Goal: Obtain resource: Obtain resource

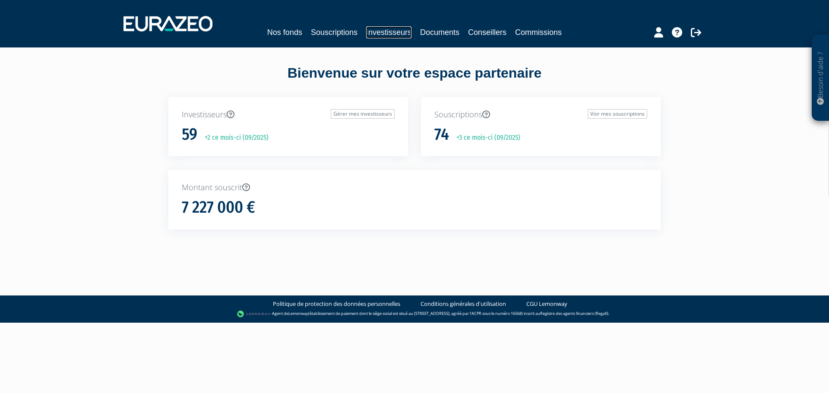
click at [384, 35] on link "Investisseurs" at bounding box center [388, 32] width 45 height 12
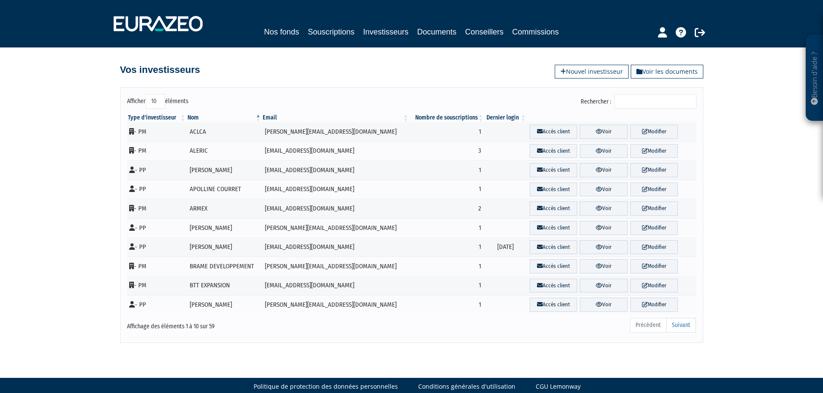
click at [640, 101] on input "Rechercher :" at bounding box center [655, 101] width 82 height 15
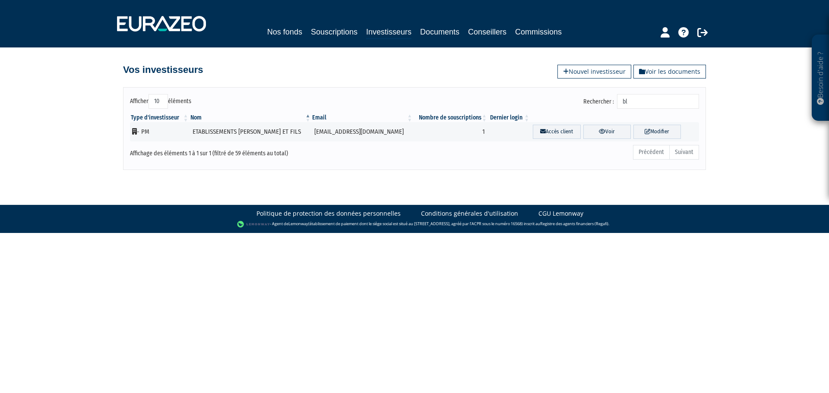
type input "b"
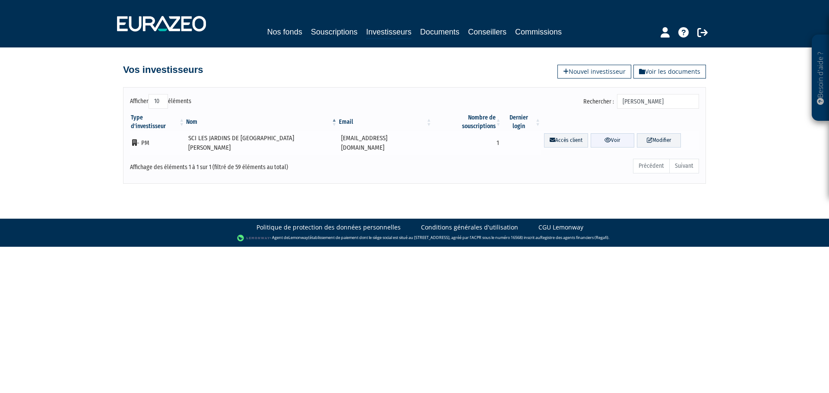
type input "lucie"
click at [605, 133] on link "Voir" at bounding box center [613, 140] width 44 height 14
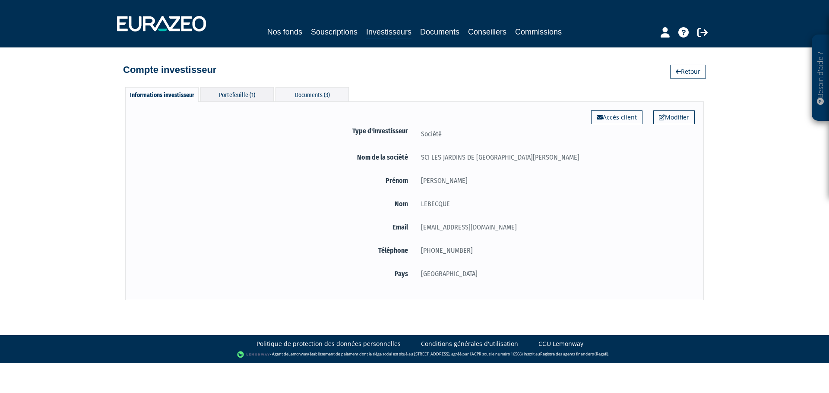
click at [231, 96] on div "Portefeuille (1)" at bounding box center [236, 94] width 73 height 14
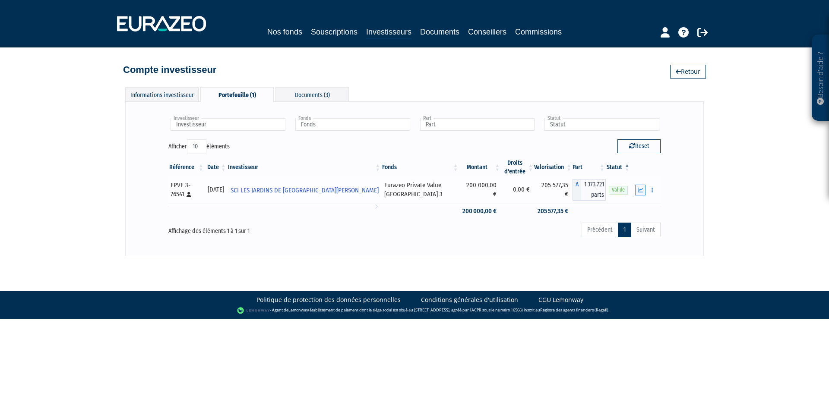
click at [642, 191] on icon "button" at bounding box center [641, 190] width 6 height 6
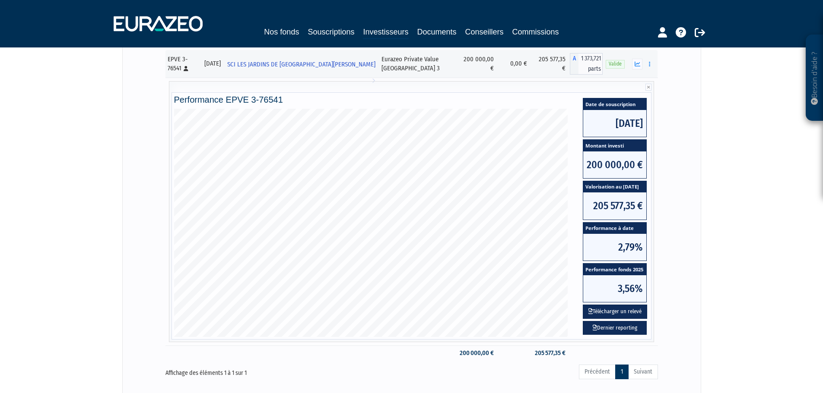
scroll to position [130, 0]
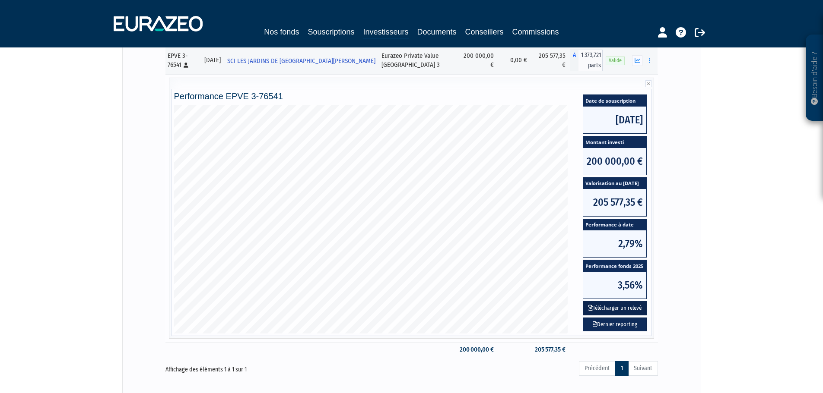
click at [613, 309] on button "Télécharger un relevé" at bounding box center [615, 308] width 64 height 14
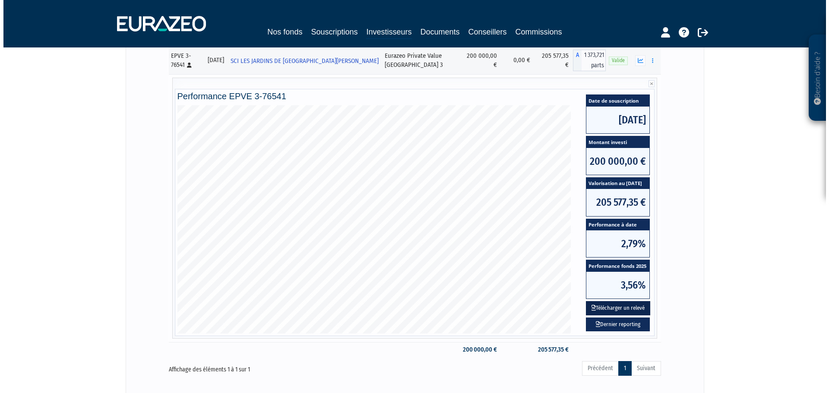
scroll to position [0, 0]
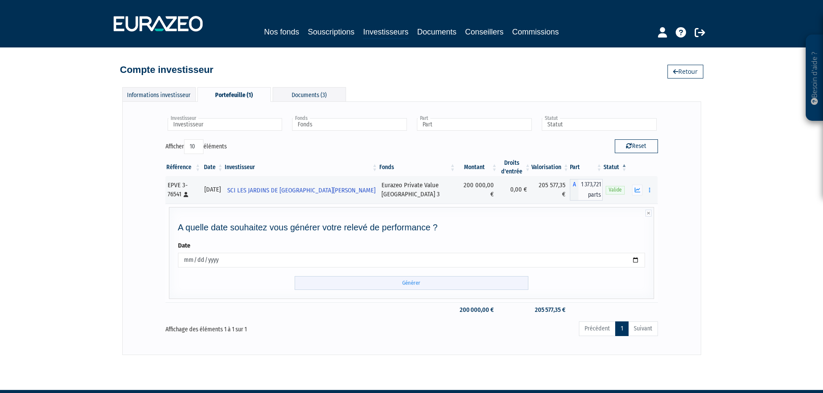
click at [418, 285] on input "Générer" at bounding box center [412, 283] width 234 height 14
click at [299, 95] on div "Documents (3)" at bounding box center [308, 94] width 73 height 14
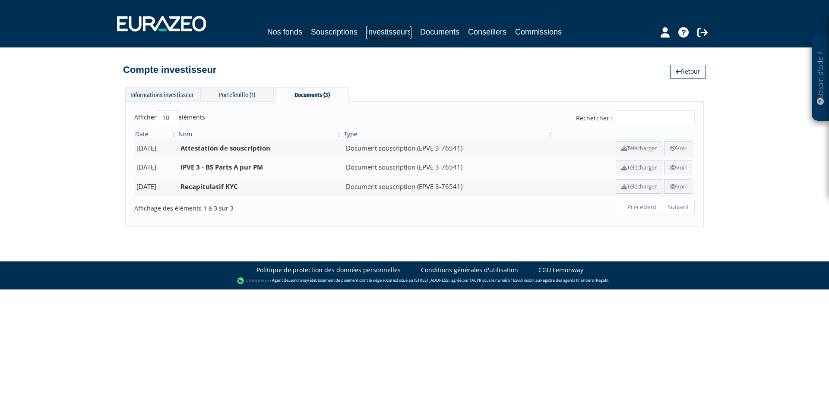
click at [376, 33] on link "Investisseurs" at bounding box center [388, 32] width 45 height 13
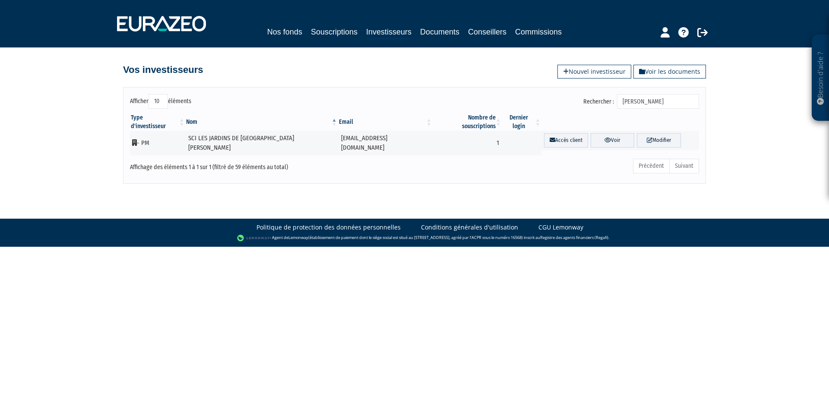
drag, startPoint x: 631, startPoint y: 101, endPoint x: 651, endPoint y: 101, distance: 19.9
click at [651, 101] on input "[PERSON_NAME]" at bounding box center [658, 101] width 82 height 15
type input "C3H"
click at [608, 133] on link "Voir" at bounding box center [613, 140] width 44 height 14
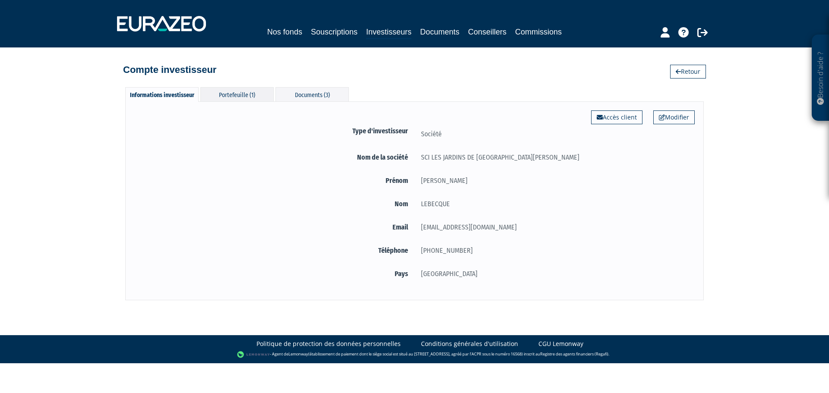
click at [239, 98] on div "Portefeuille (1)" at bounding box center [236, 94] width 73 height 14
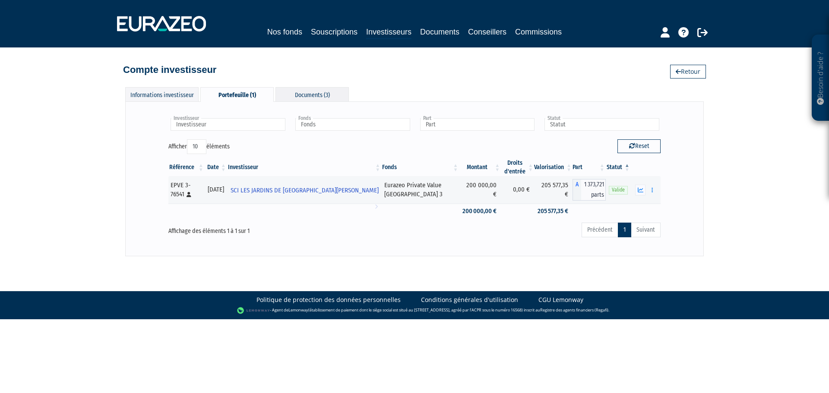
click at [310, 92] on div "Documents (3)" at bounding box center [312, 94] width 73 height 14
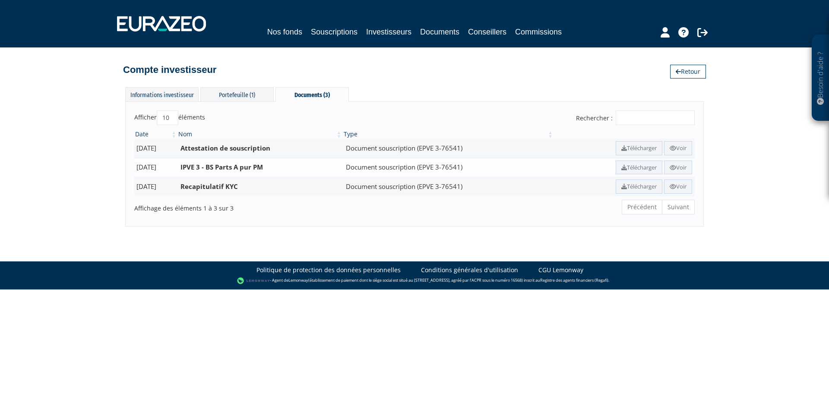
click at [636, 168] on link "Télécharger" at bounding box center [639, 168] width 47 height 14
click at [700, 29] on icon at bounding box center [702, 32] width 10 height 10
